Goal: Ask a question

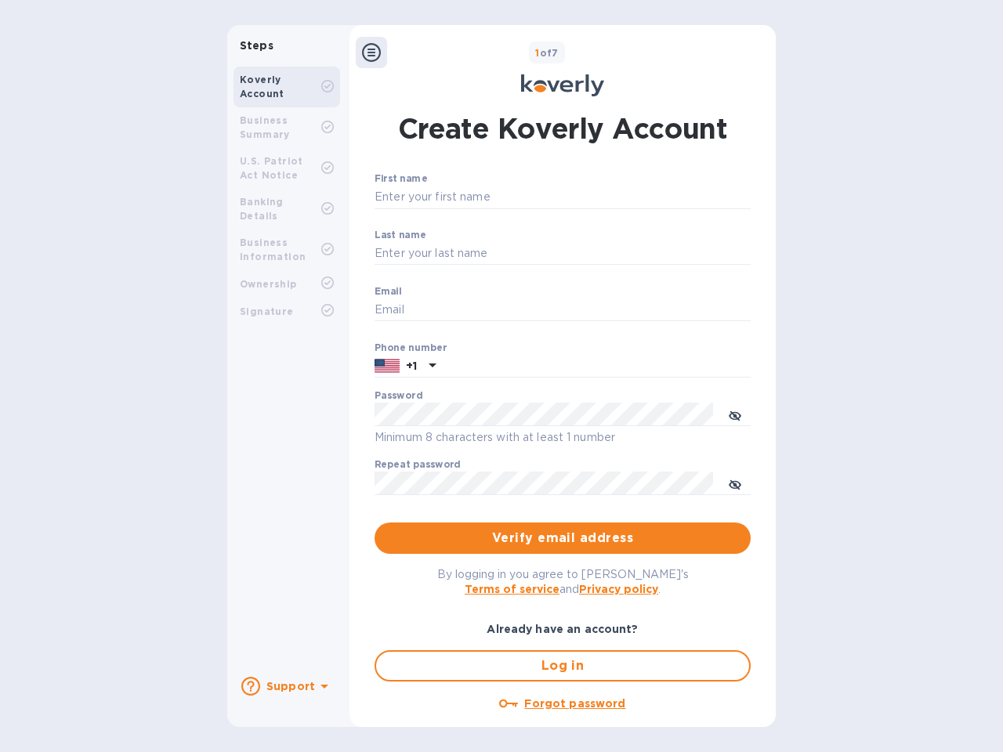
click at [286, 687] on b "Support" at bounding box center [290, 686] width 49 height 13
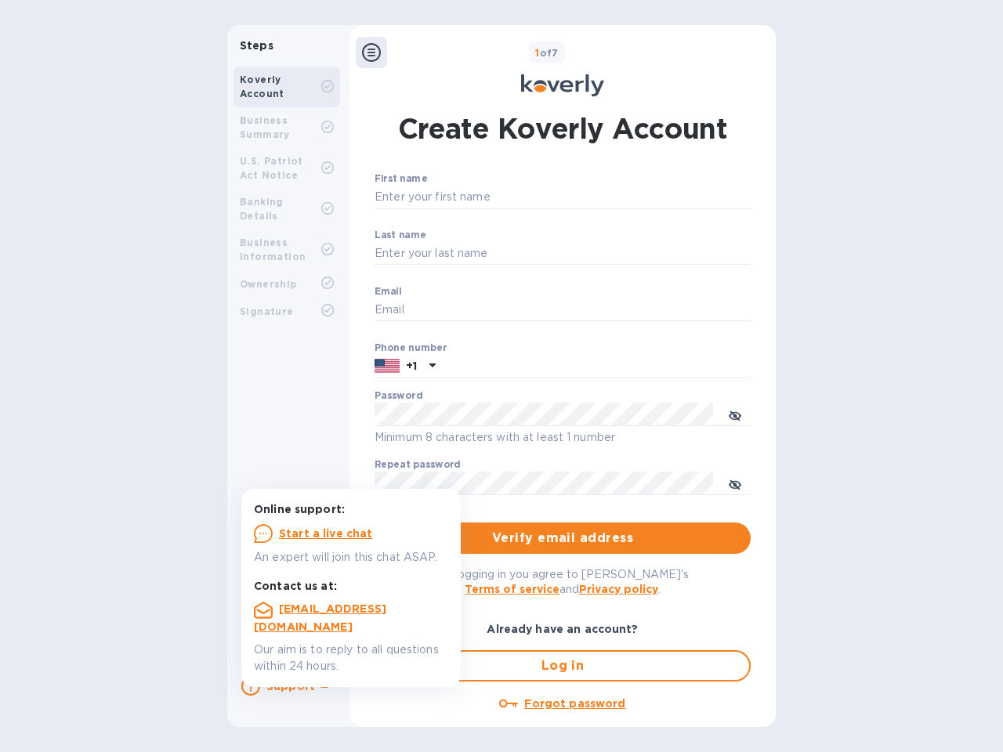
click at [251, 687] on icon at bounding box center [250, 686] width 19 height 19
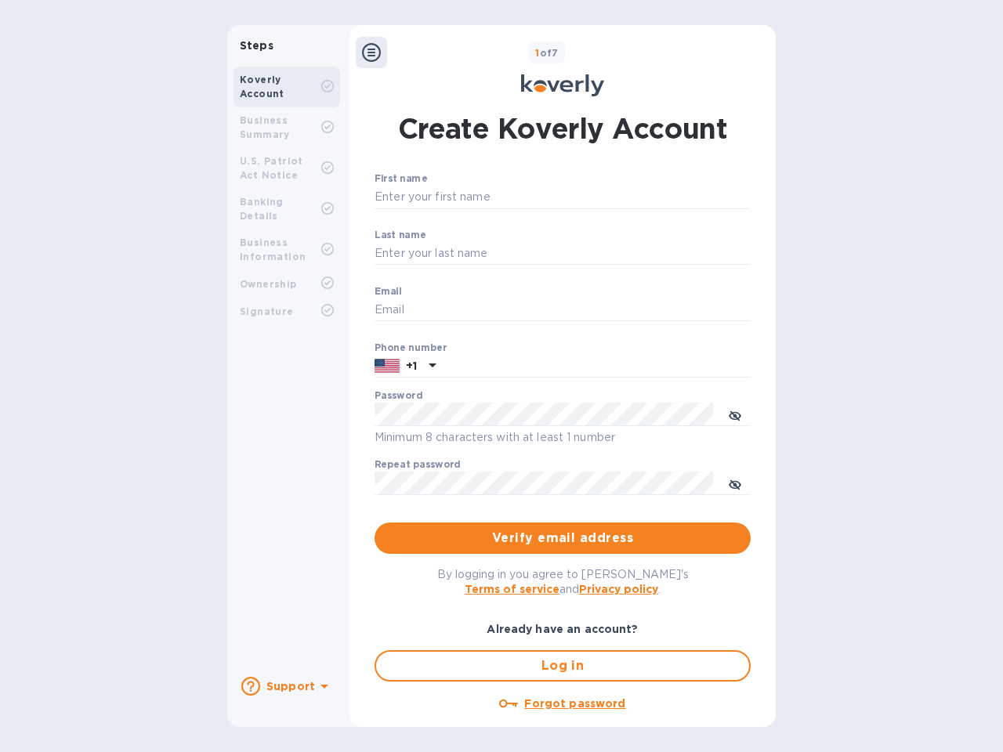
click at [322, 688] on icon at bounding box center [325, 687] width 8 height 4
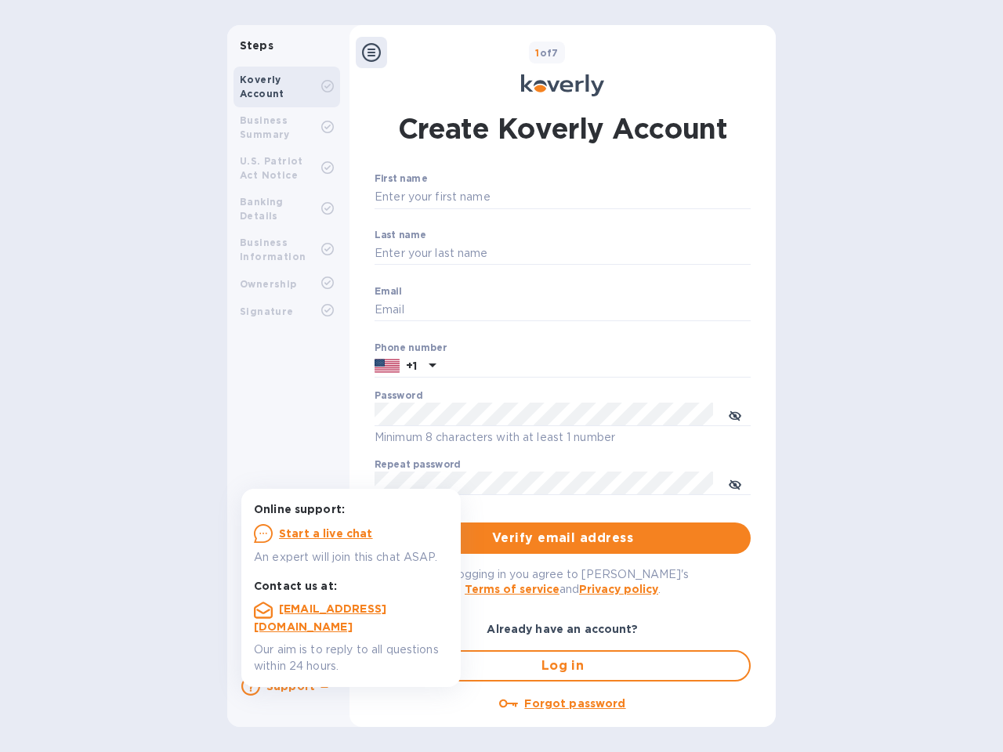
click at [372, 53] on icon at bounding box center [371, 52] width 19 height 19
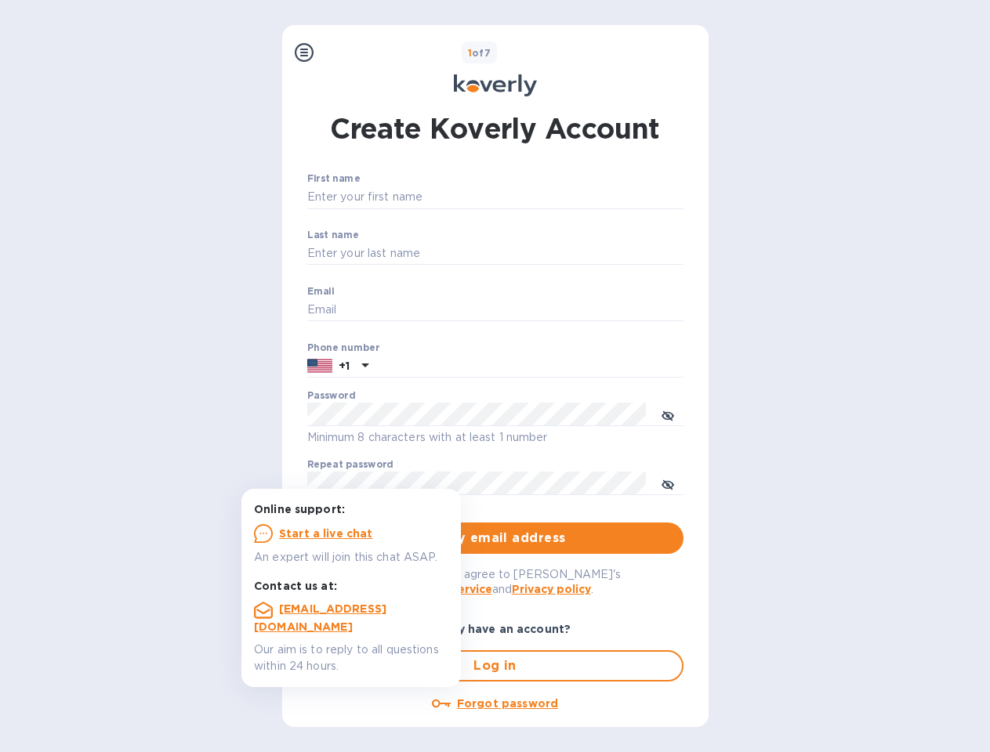
click at [560, 198] on input "First name" at bounding box center [495, 198] width 376 height 24
click at [560, 254] on input "Last name" at bounding box center [495, 254] width 376 height 24
click at [560, 310] on input "Email" at bounding box center [495, 311] width 376 height 24
click at [560, 367] on input "text" at bounding box center [529, 367] width 309 height 24
click at [405, 367] on input "text" at bounding box center [529, 367] width 309 height 24
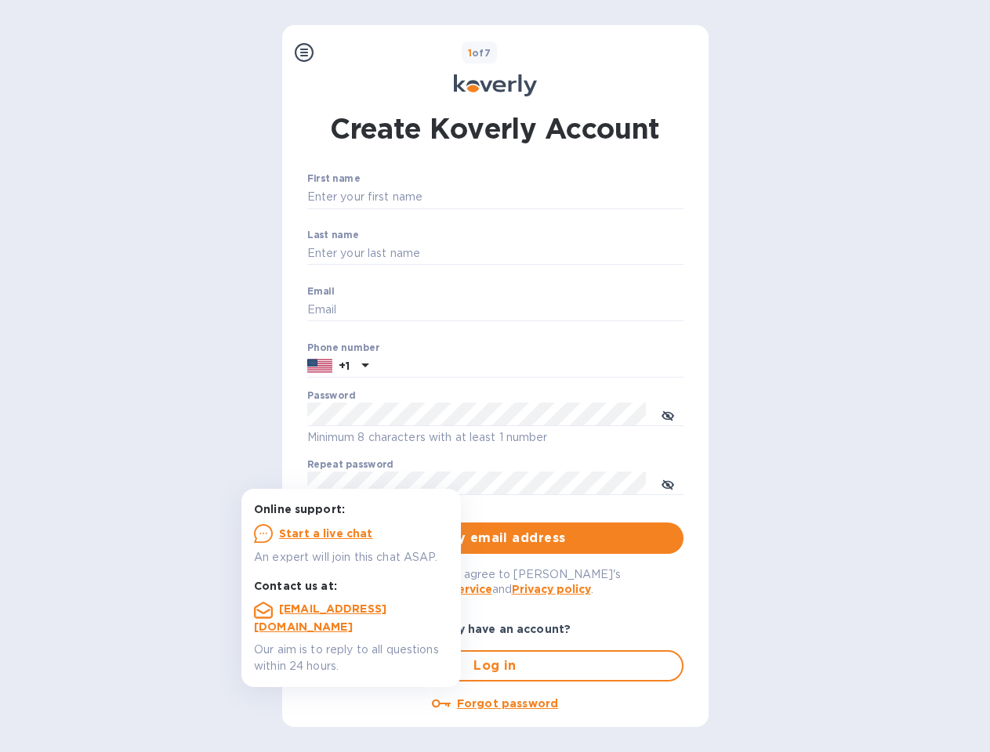
click at [430, 367] on input "text" at bounding box center [529, 367] width 309 height 24
